Goal: Transaction & Acquisition: Purchase product/service

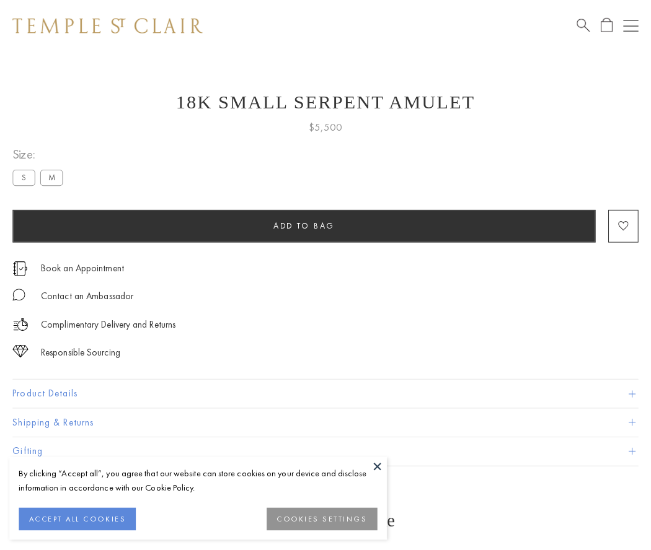
scroll to position [30, 0]
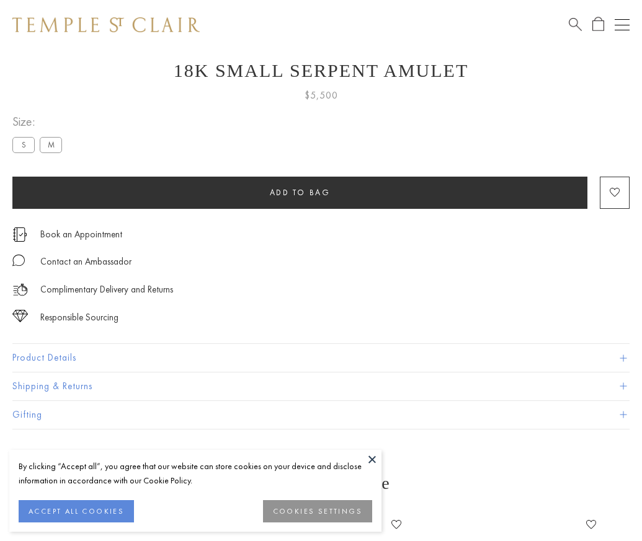
click at [299, 192] on span "Add to bag" at bounding box center [300, 192] width 61 height 11
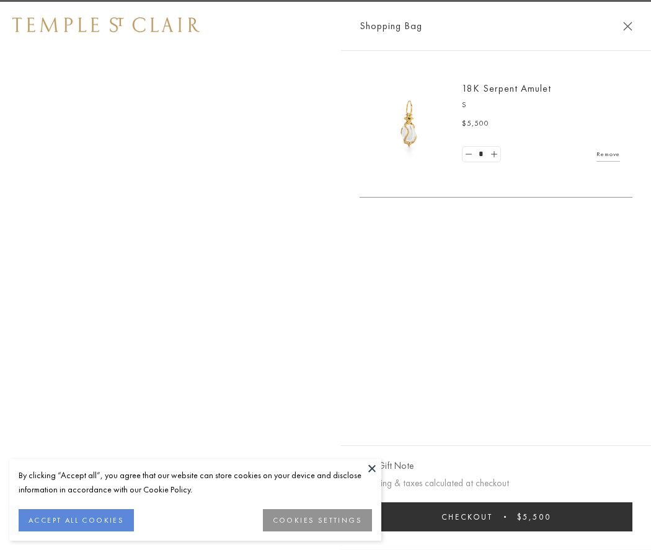
click at [493, 517] on span "Checkout" at bounding box center [466, 517] width 51 height 11
